Goal: Transaction & Acquisition: Purchase product/service

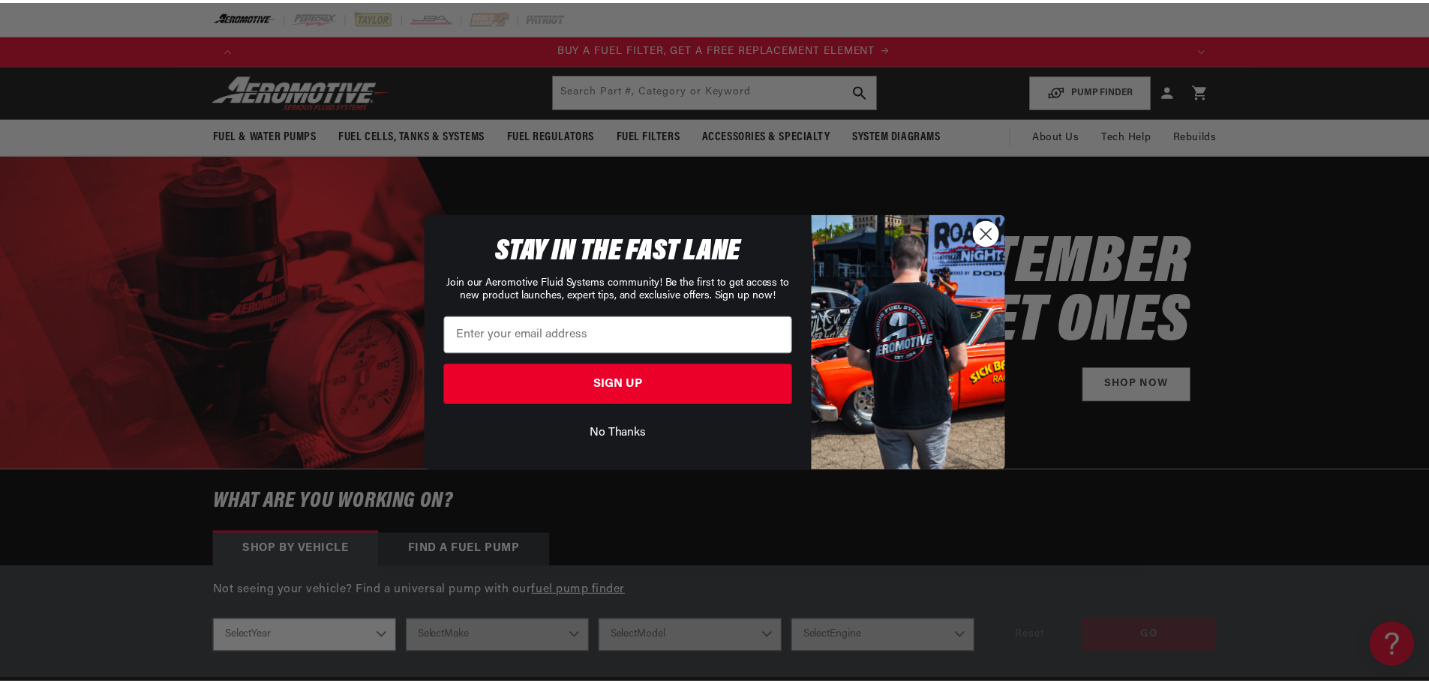
scroll to position [0, 951]
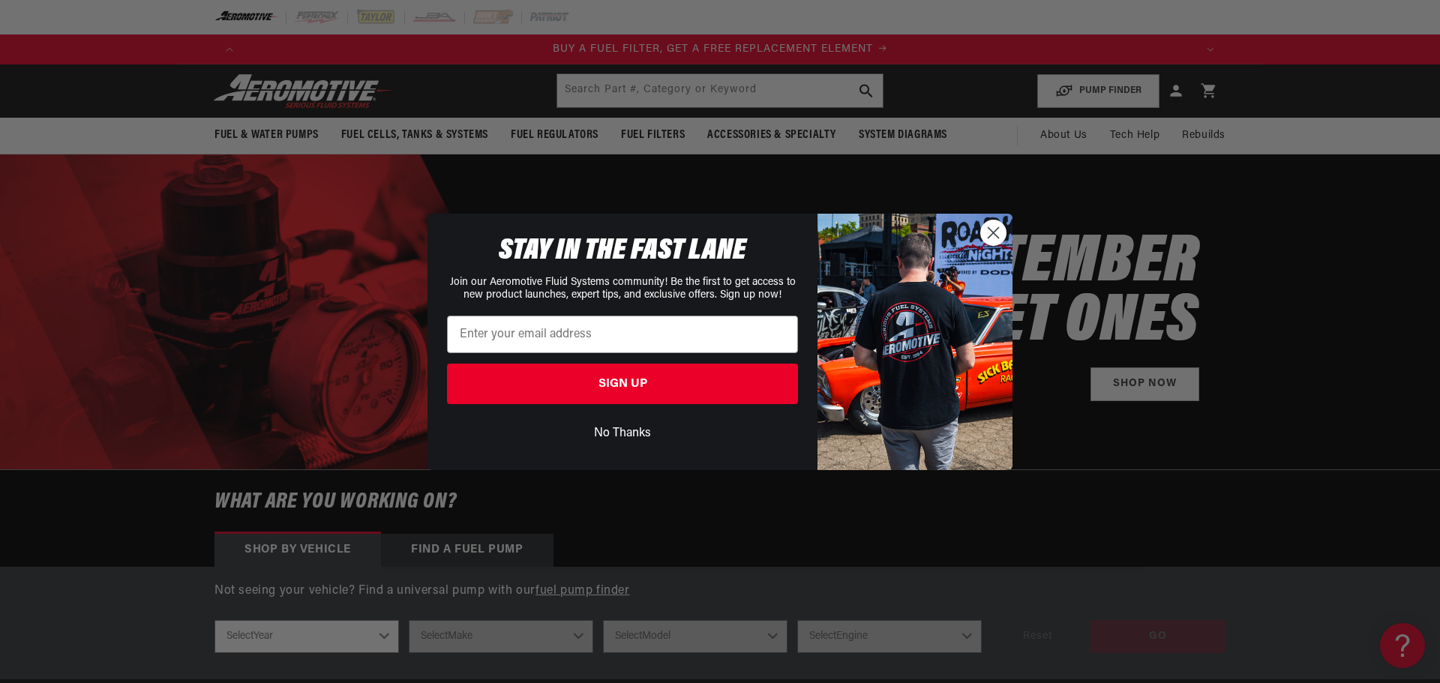
click at [994, 232] on icon "Close dialog" at bounding box center [994, 232] width 11 height 11
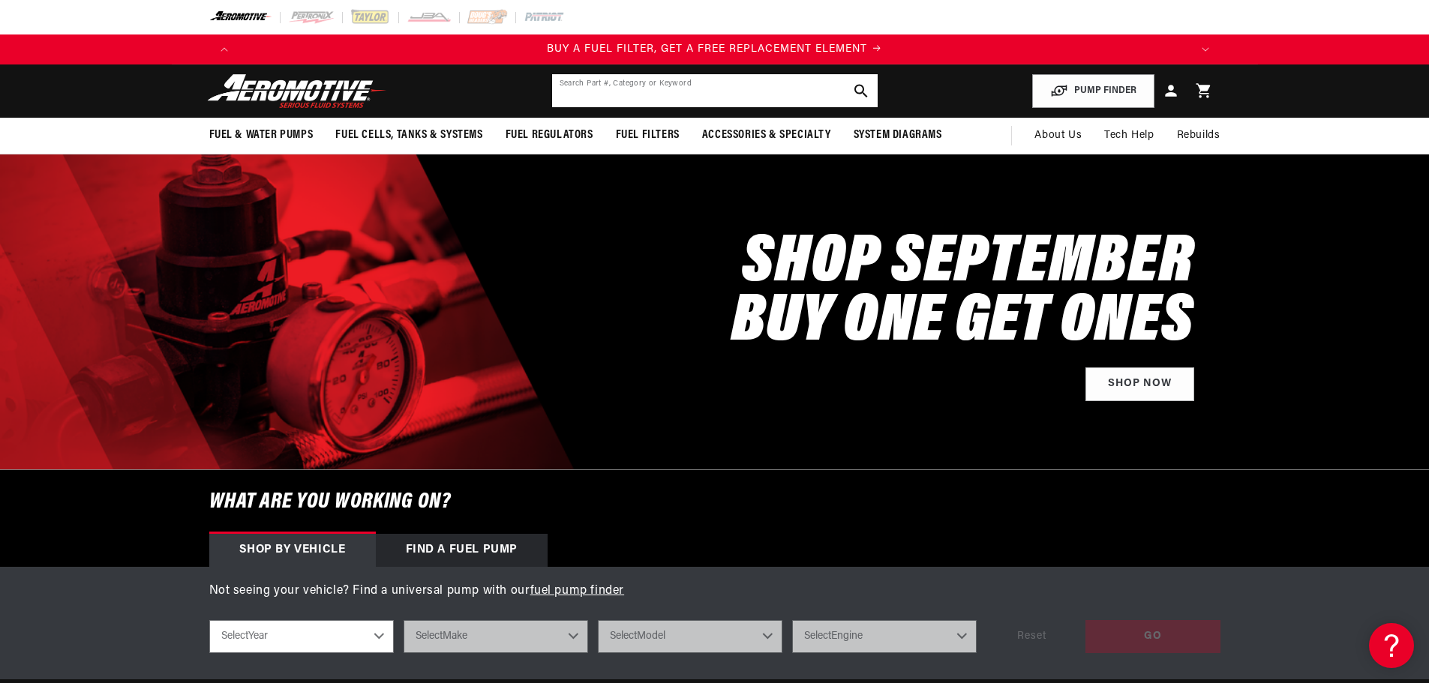
click at [684, 80] on input "text" at bounding box center [715, 90] width 326 height 33
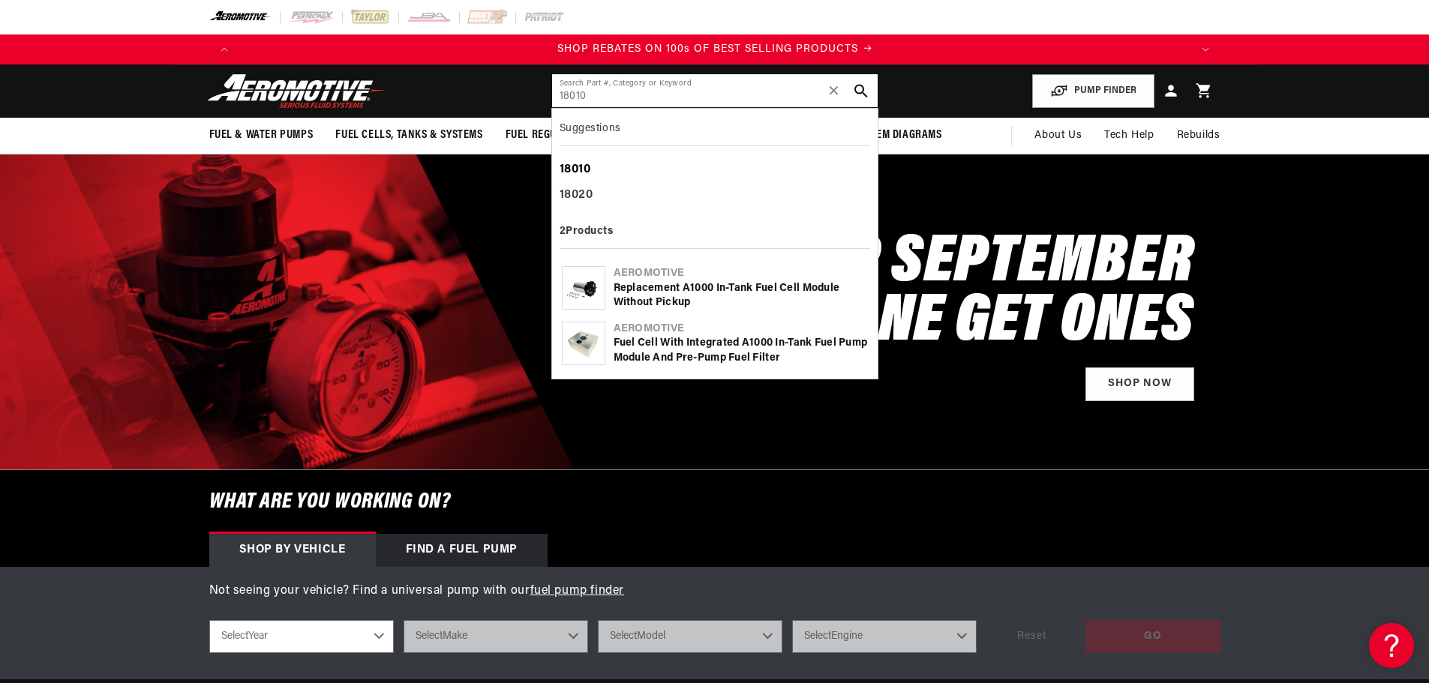
scroll to position [0, 1902]
type input "18010"
click at [745, 282] on div "Replacement A1000 In-Tank Fuel Cell Module without Pickup" at bounding box center [741, 295] width 254 height 29
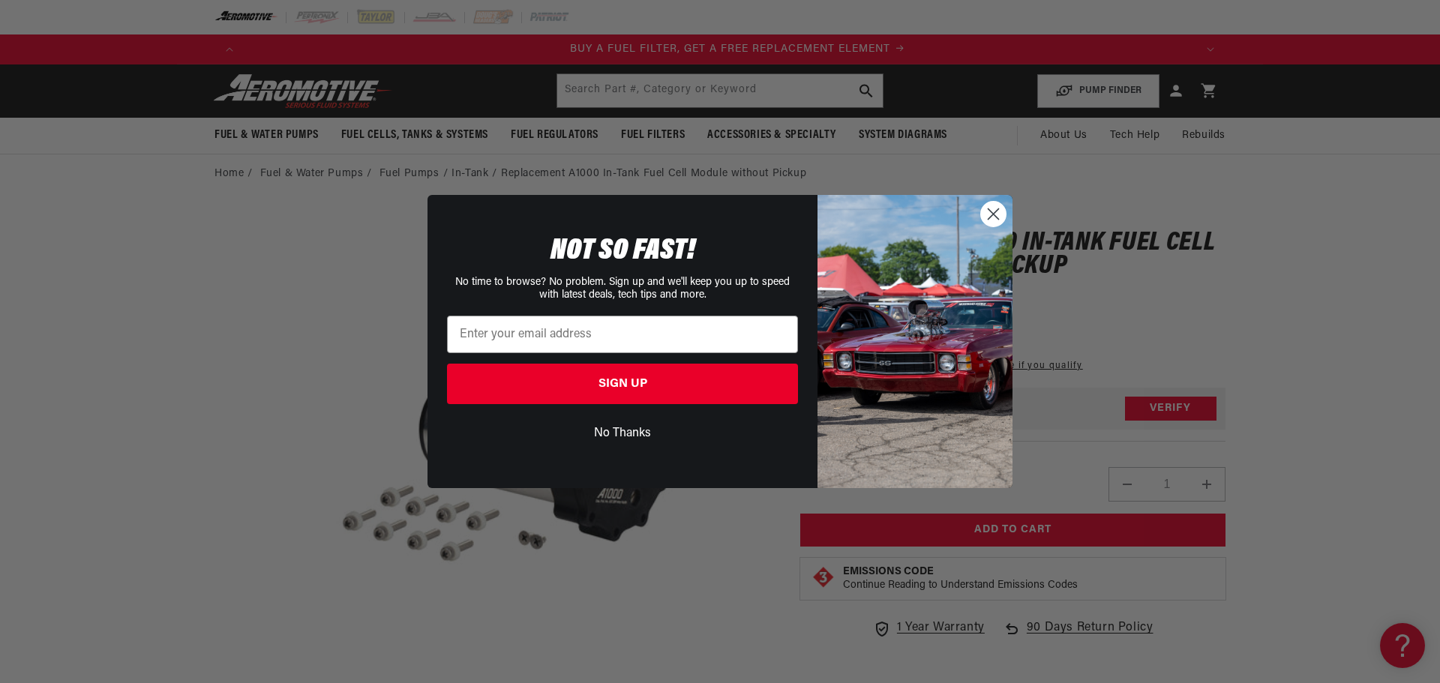
scroll to position [0, 951]
